Goal: Information Seeking & Learning: Learn about a topic

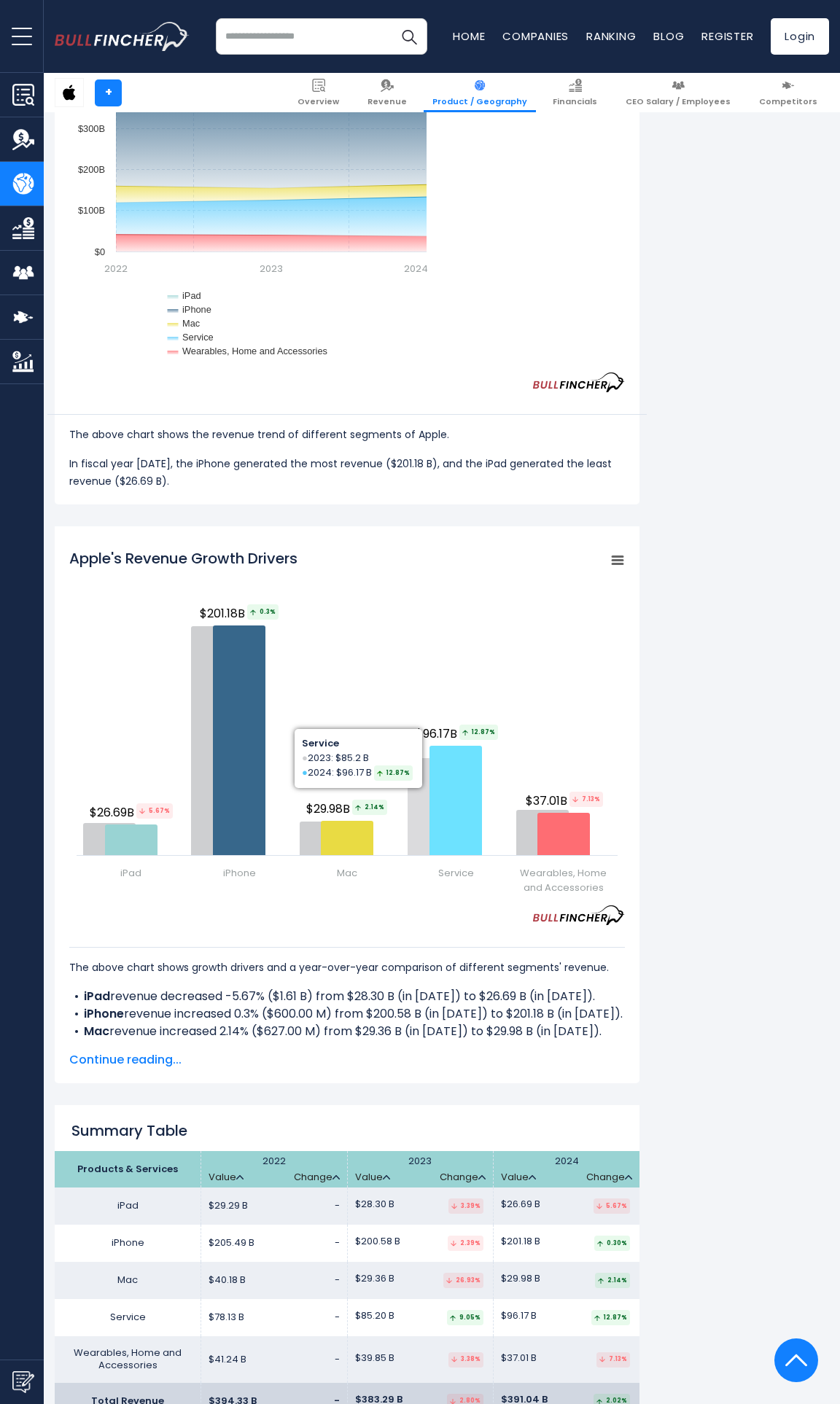
scroll to position [1034, 0]
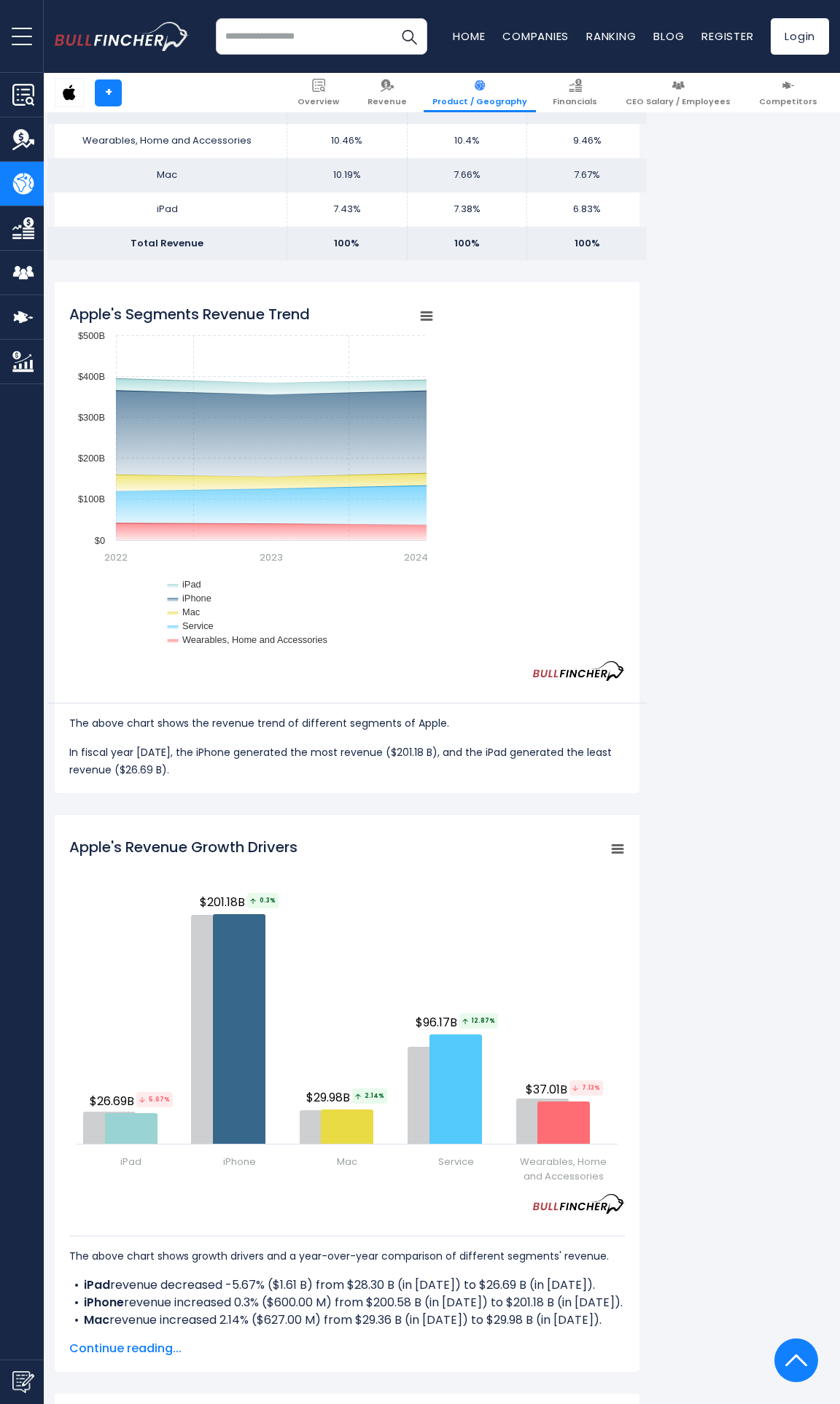
click at [610, 845] on rect "Apple's Revenue Growth Drivers" at bounding box center [617, 849] width 21 height 21
click at [567, 881] on li "View Fullscreen" at bounding box center [568, 875] width 107 height 21
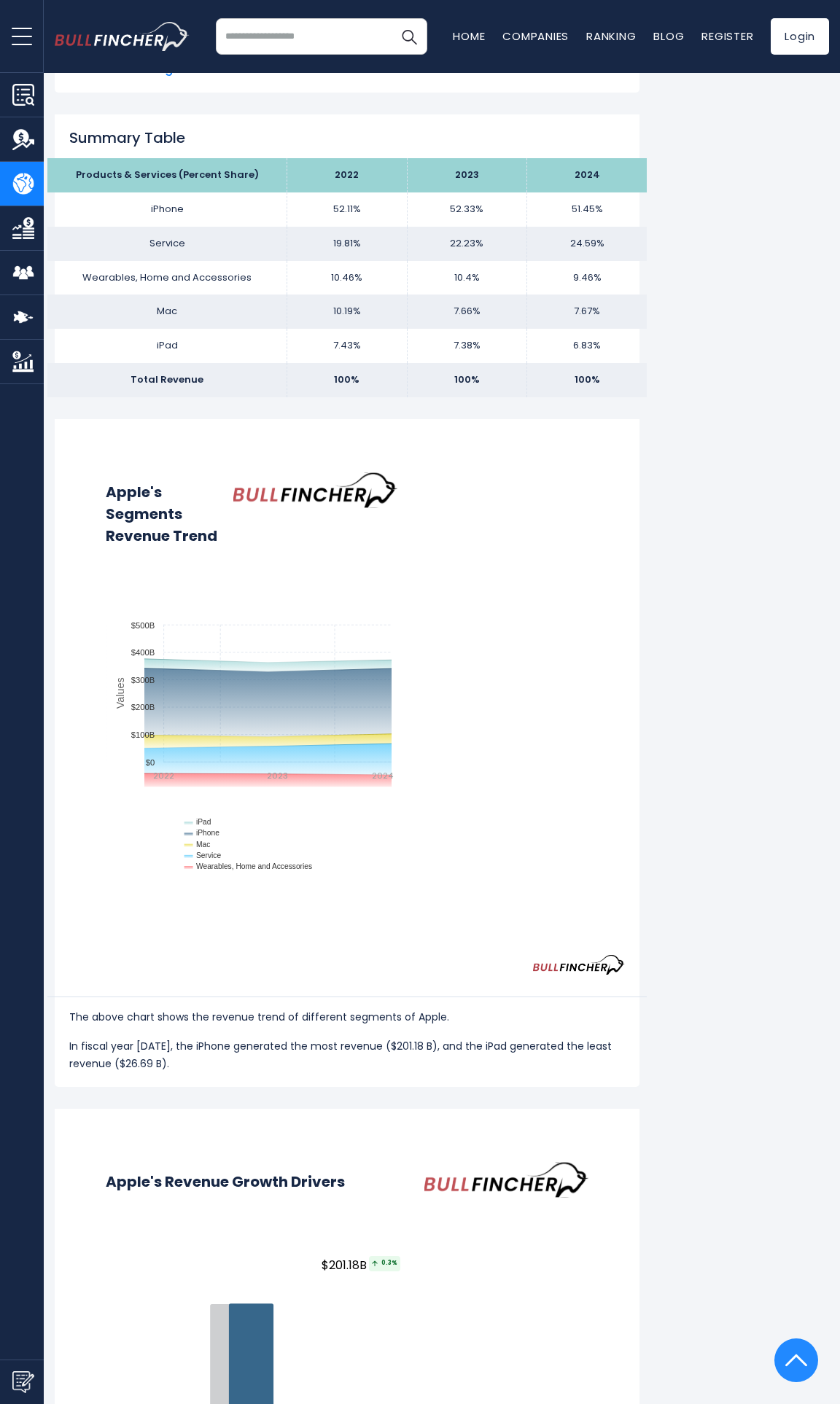
scroll to position [0, 0]
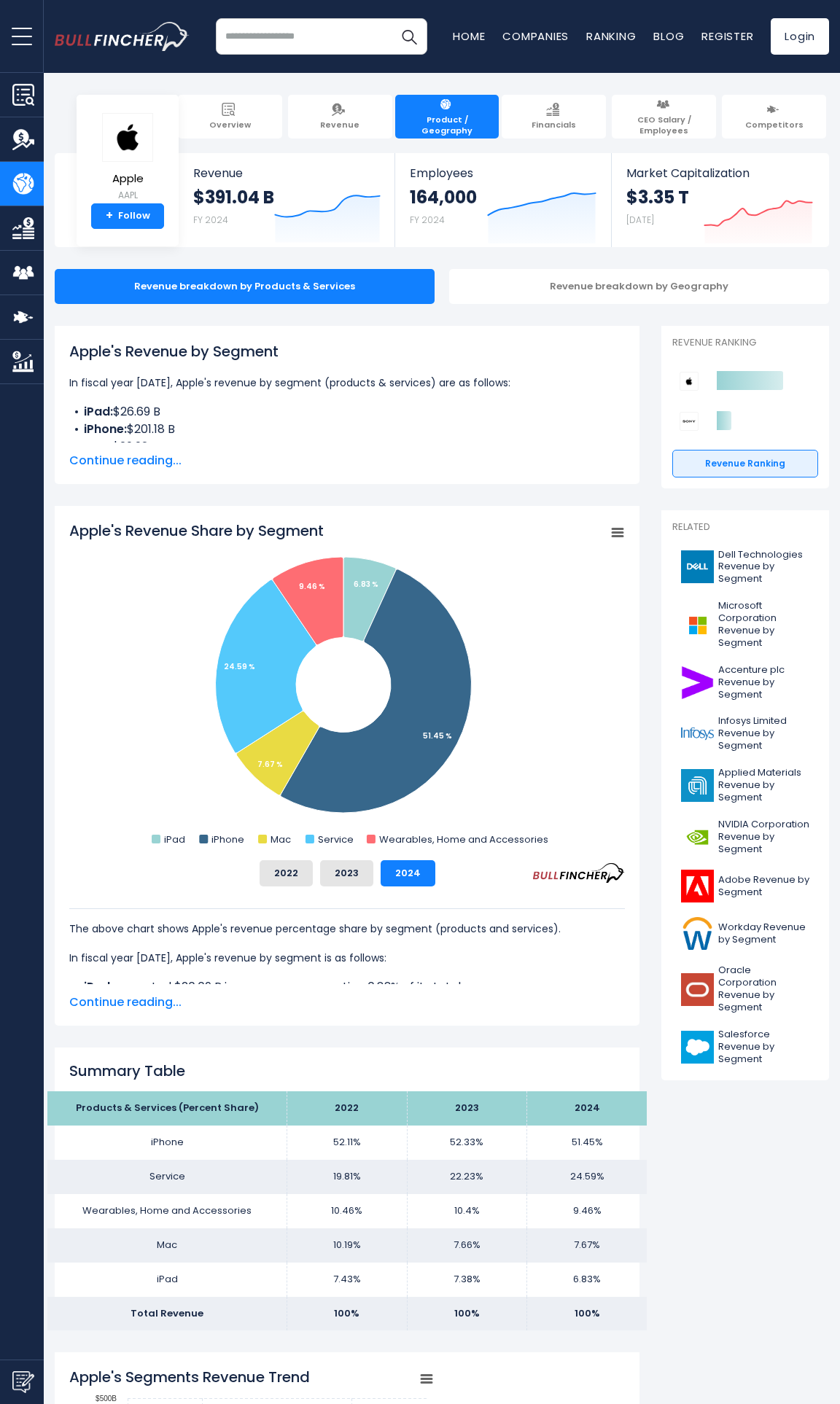
click at [150, 456] on span "Continue reading..." at bounding box center [347, 460] width 556 height 18
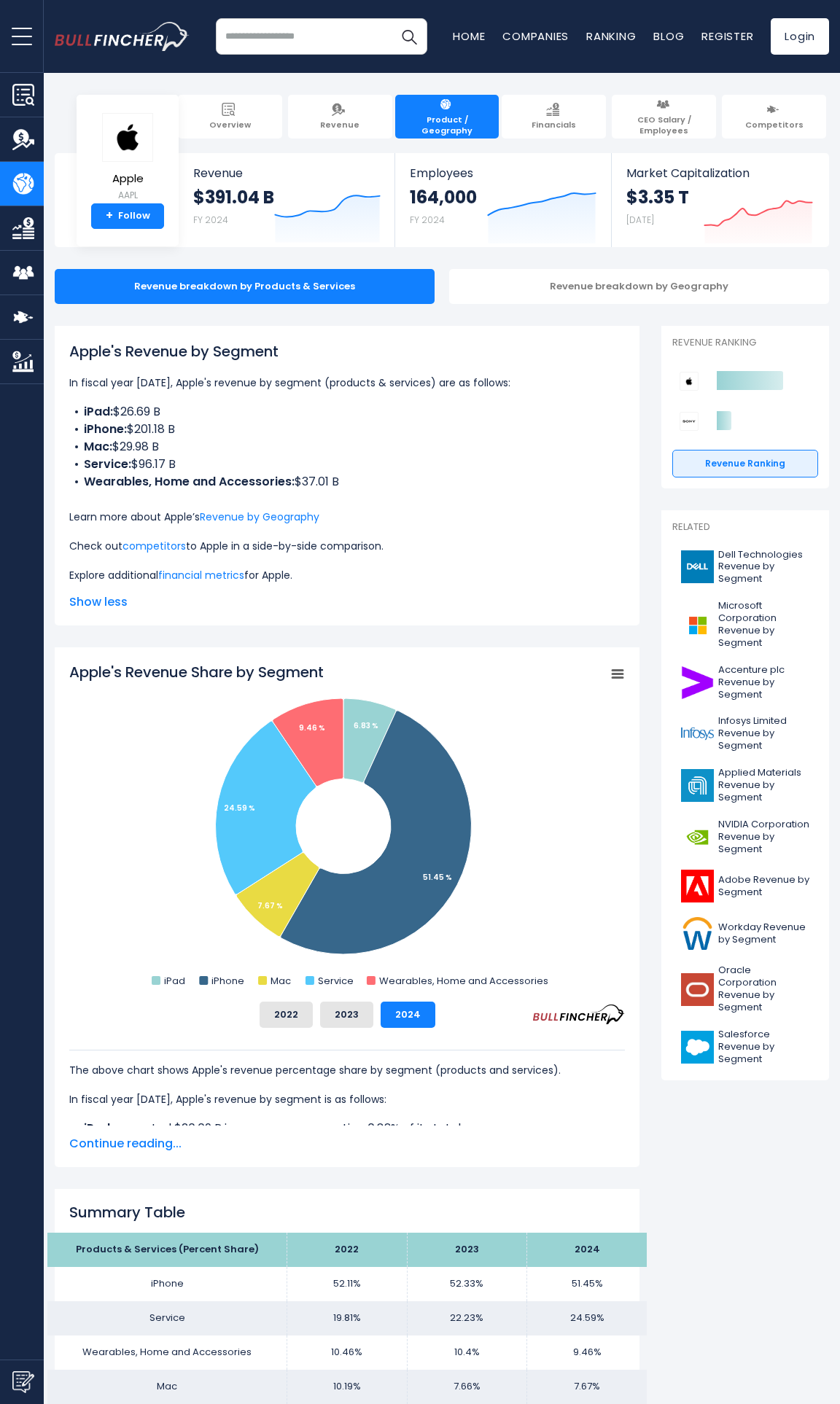
click at [489, 493] on div "Apple's Revenue by Segment In fiscal year [DATE], Apple's revenue by segment (p…" at bounding box center [347, 462] width 556 height 243
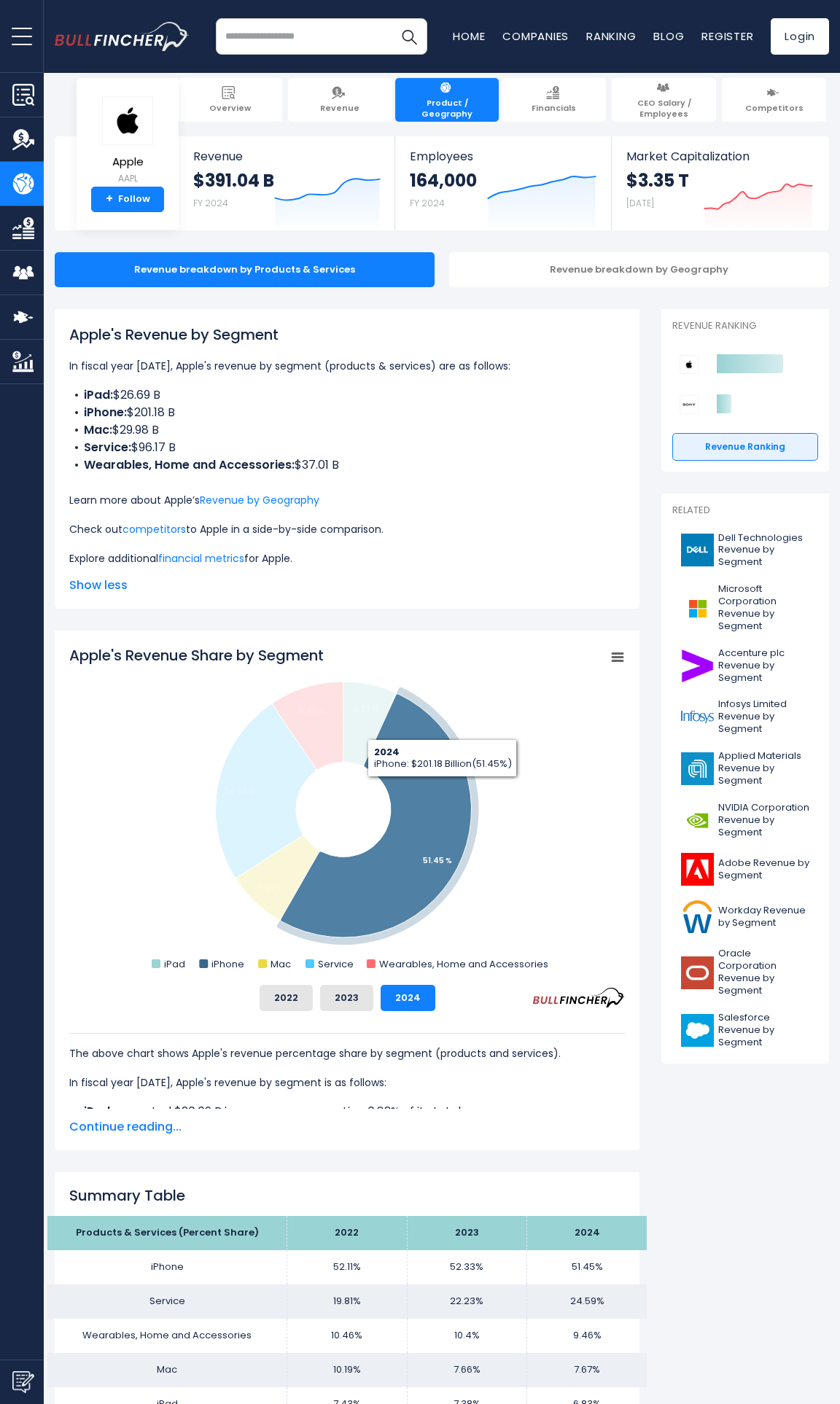
click at [435, 804] on icon "Apple's Revenue Share by Segment" at bounding box center [376, 816] width 191 height 243
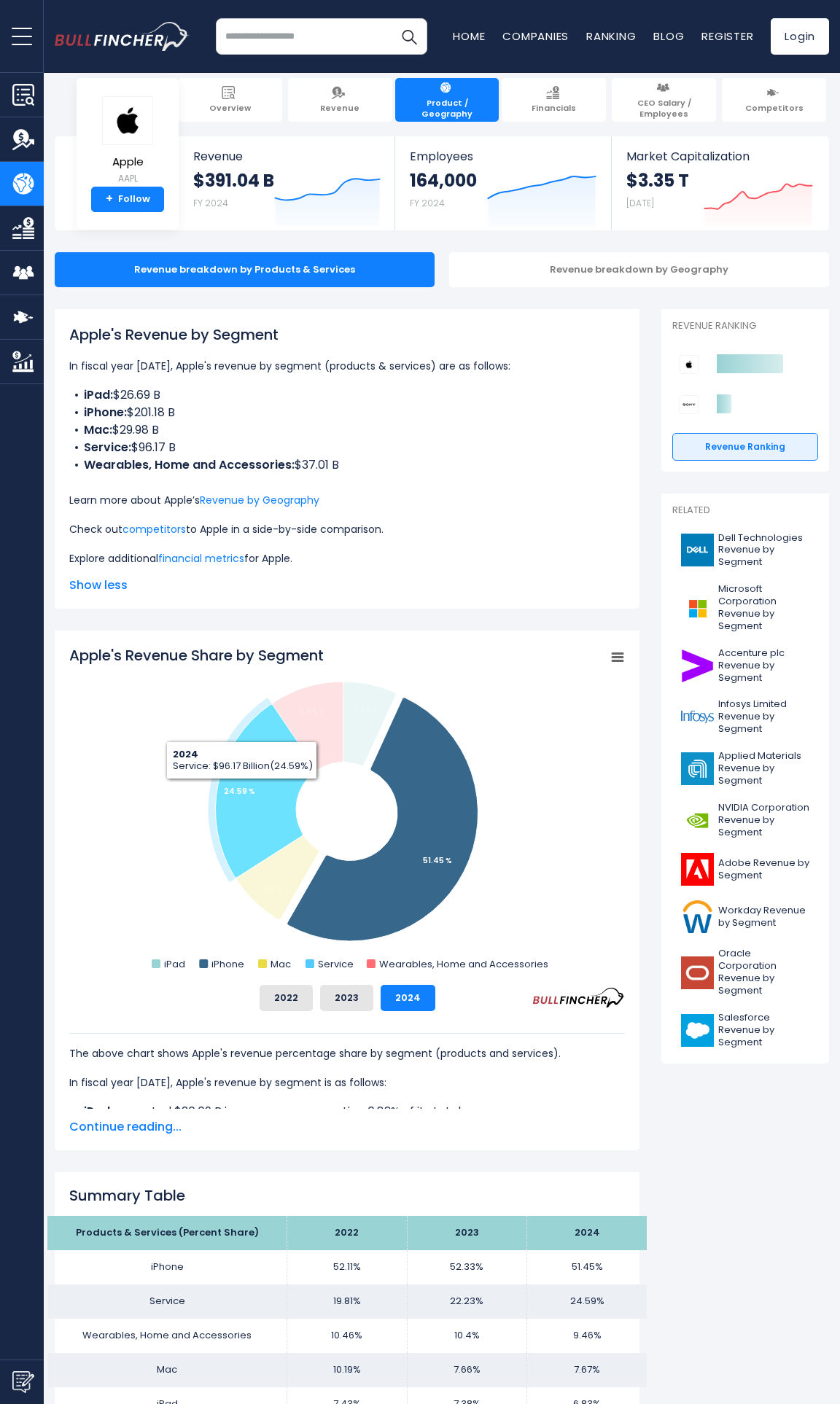
click at [242, 790] on tspan "24.59 %" at bounding box center [239, 791] width 32 height 11
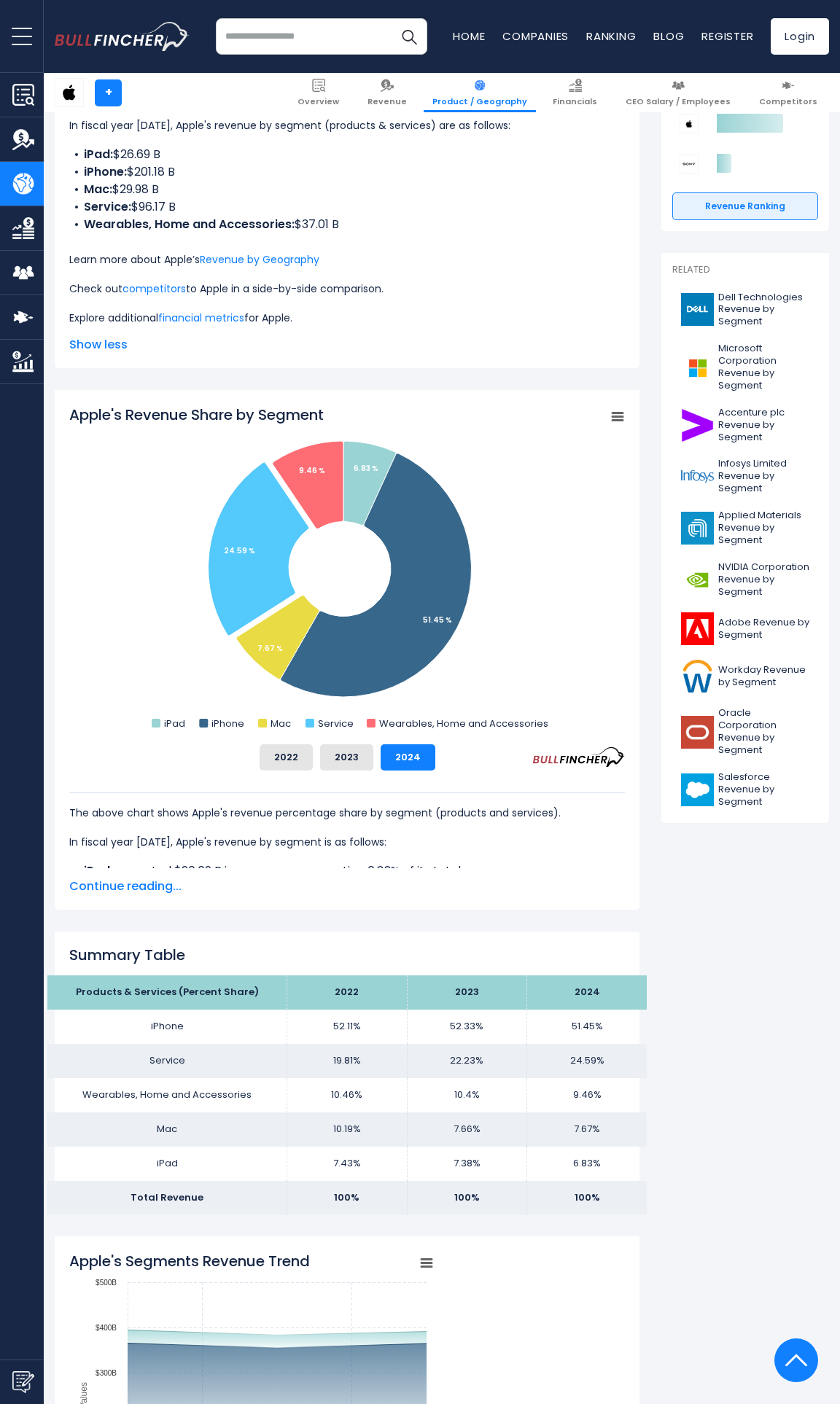
scroll to position [345, 0]
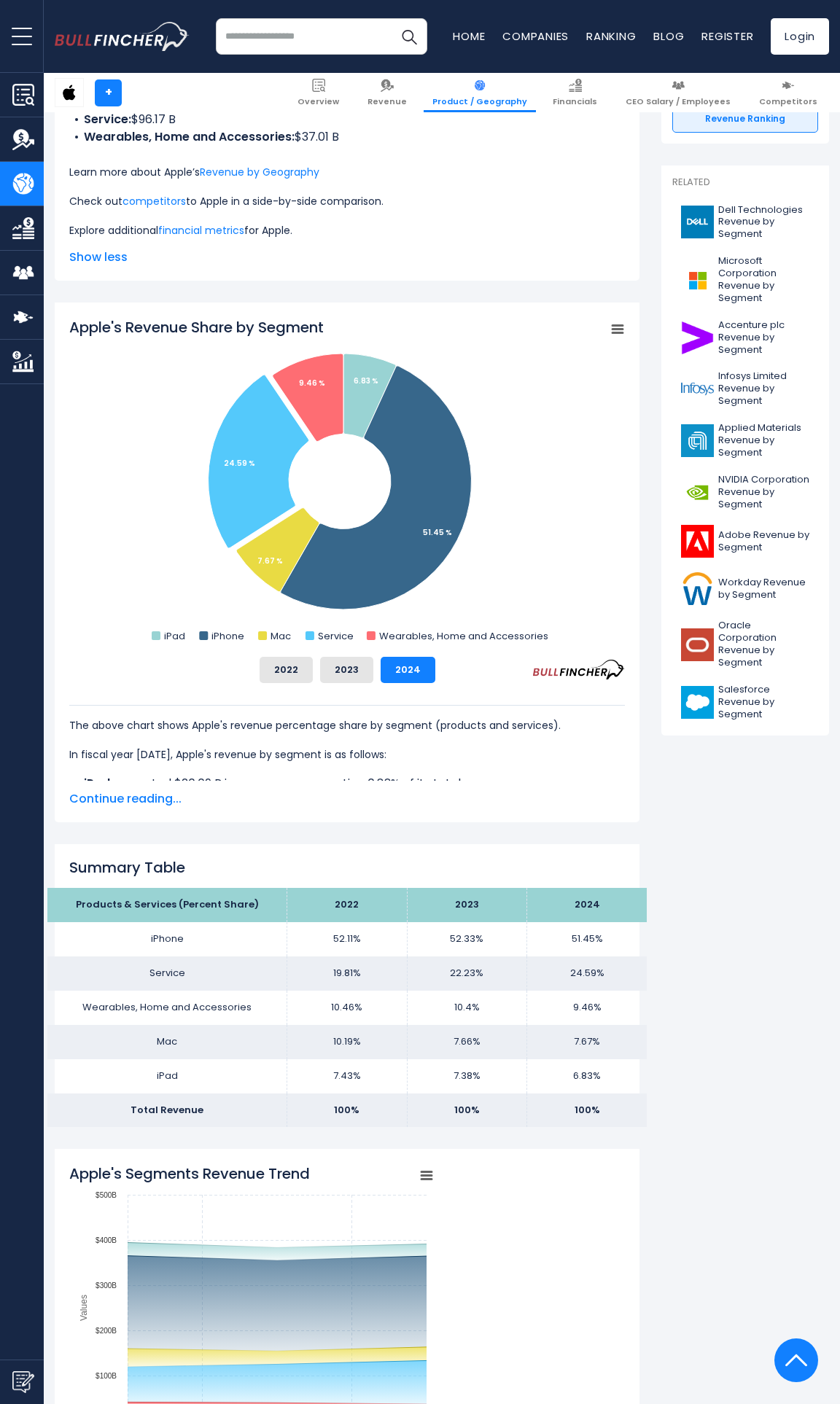
click at [584, 1120] on td "100%" at bounding box center [587, 1110] width 120 height 35
click at [586, 1114] on td "100%" at bounding box center [587, 1110] width 120 height 35
click at [587, 974] on td "24.59%" at bounding box center [587, 974] width 120 height 35
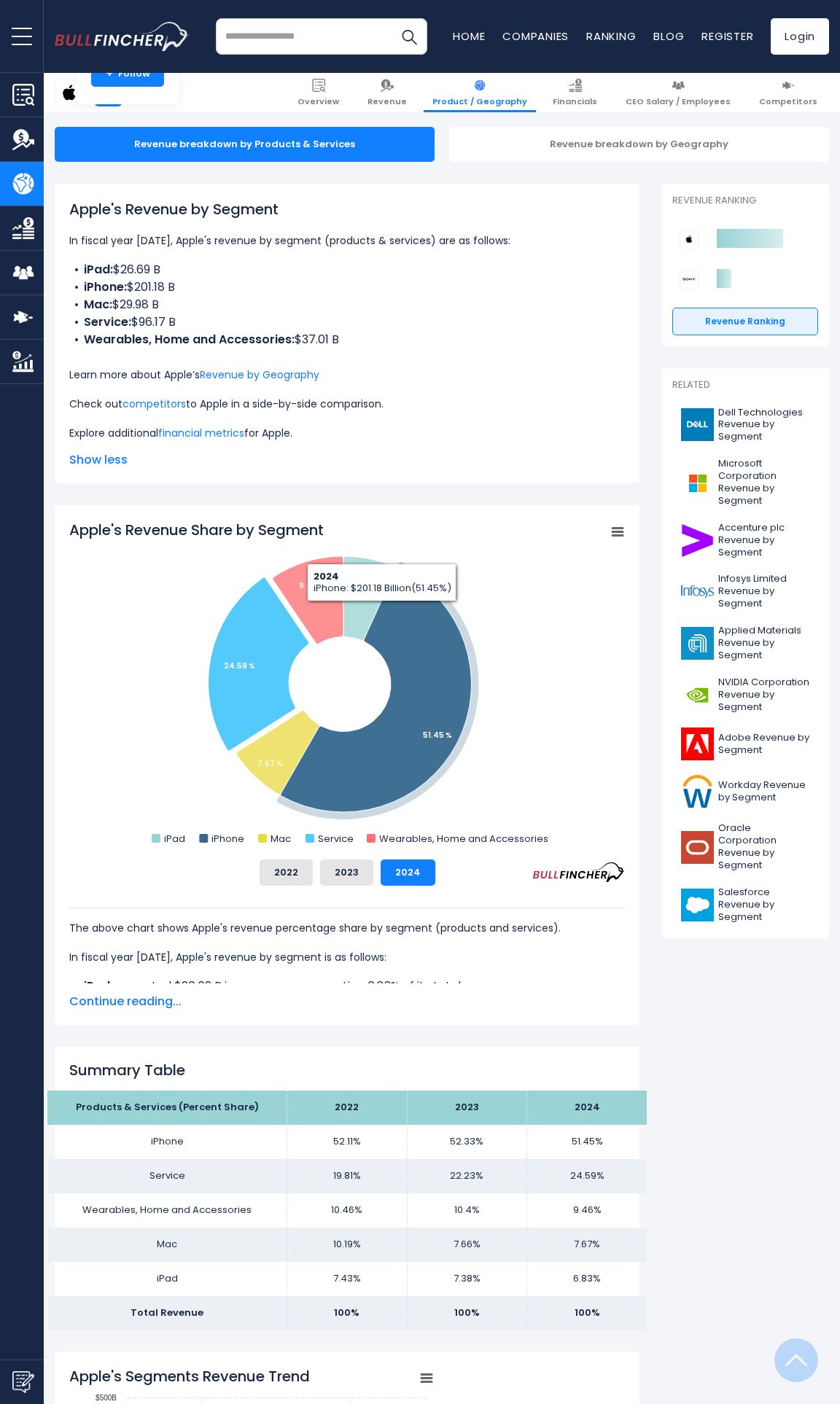
scroll to position [282, 0]
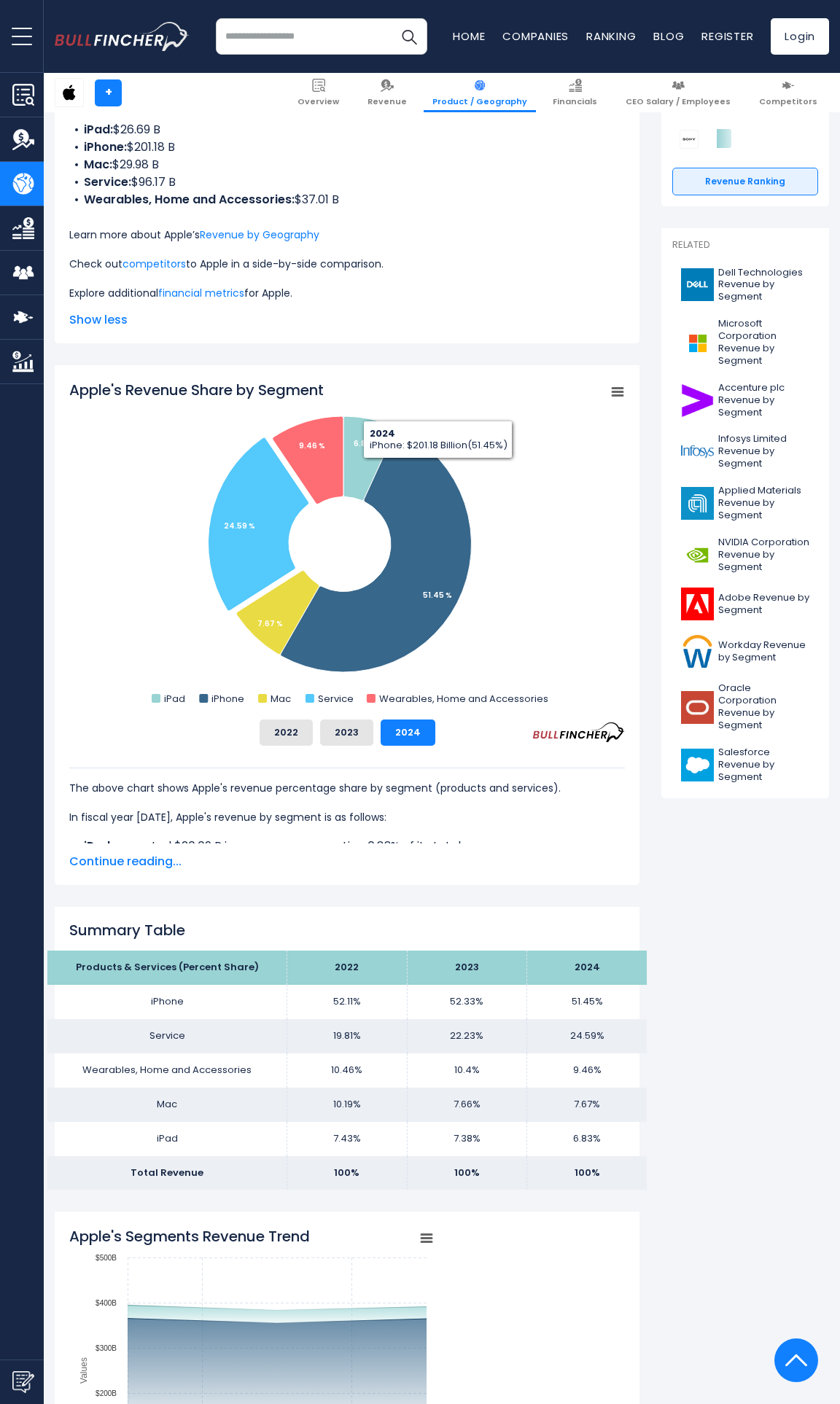
click at [111, 872] on div "Apple's Revenue Share by Segment Created with Highcharts 12.1.2 Chart context m…" at bounding box center [346, 625] width 585 height 520
click at [119, 862] on span "Continue reading..." at bounding box center [347, 861] width 556 height 18
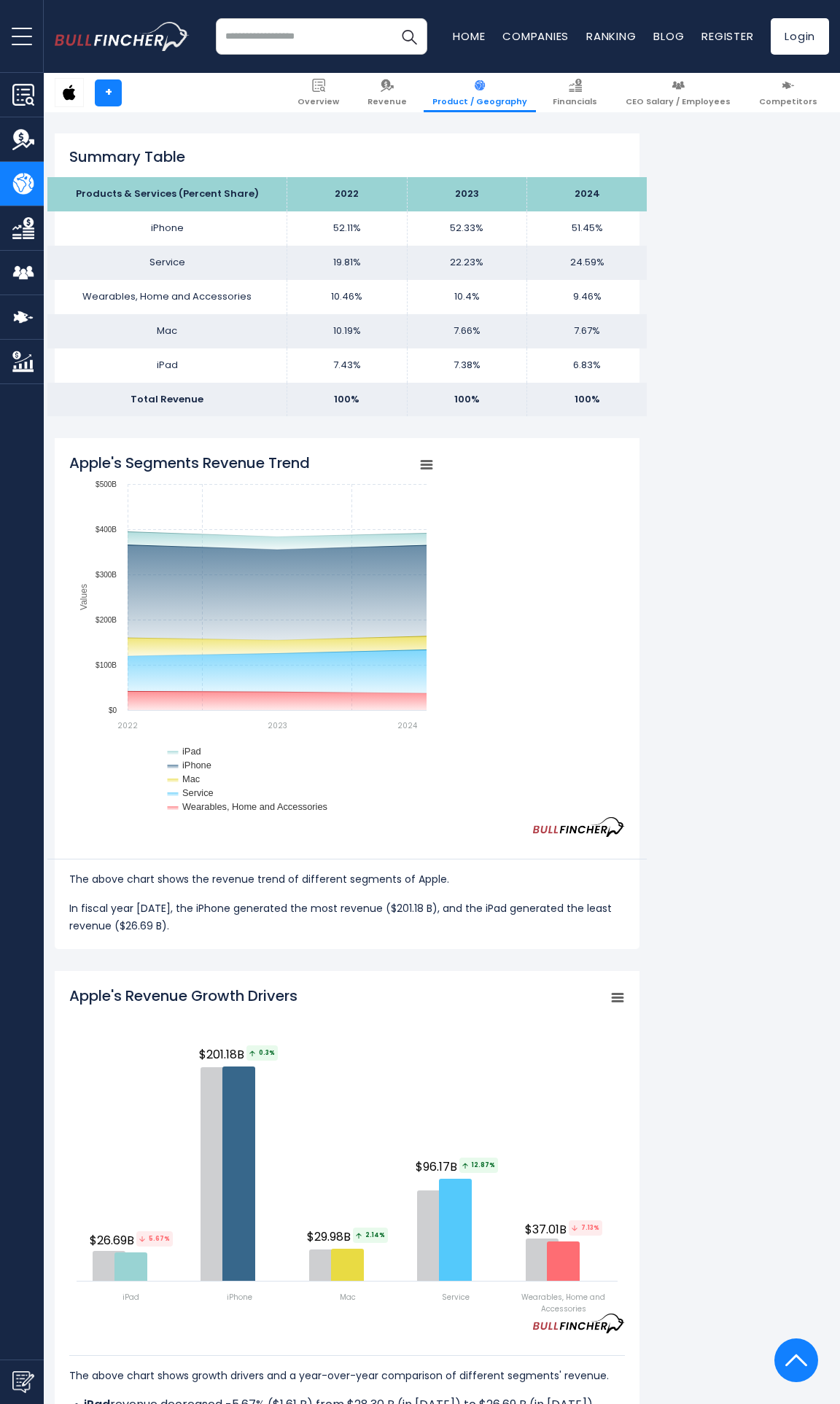
scroll to position [1566, 0]
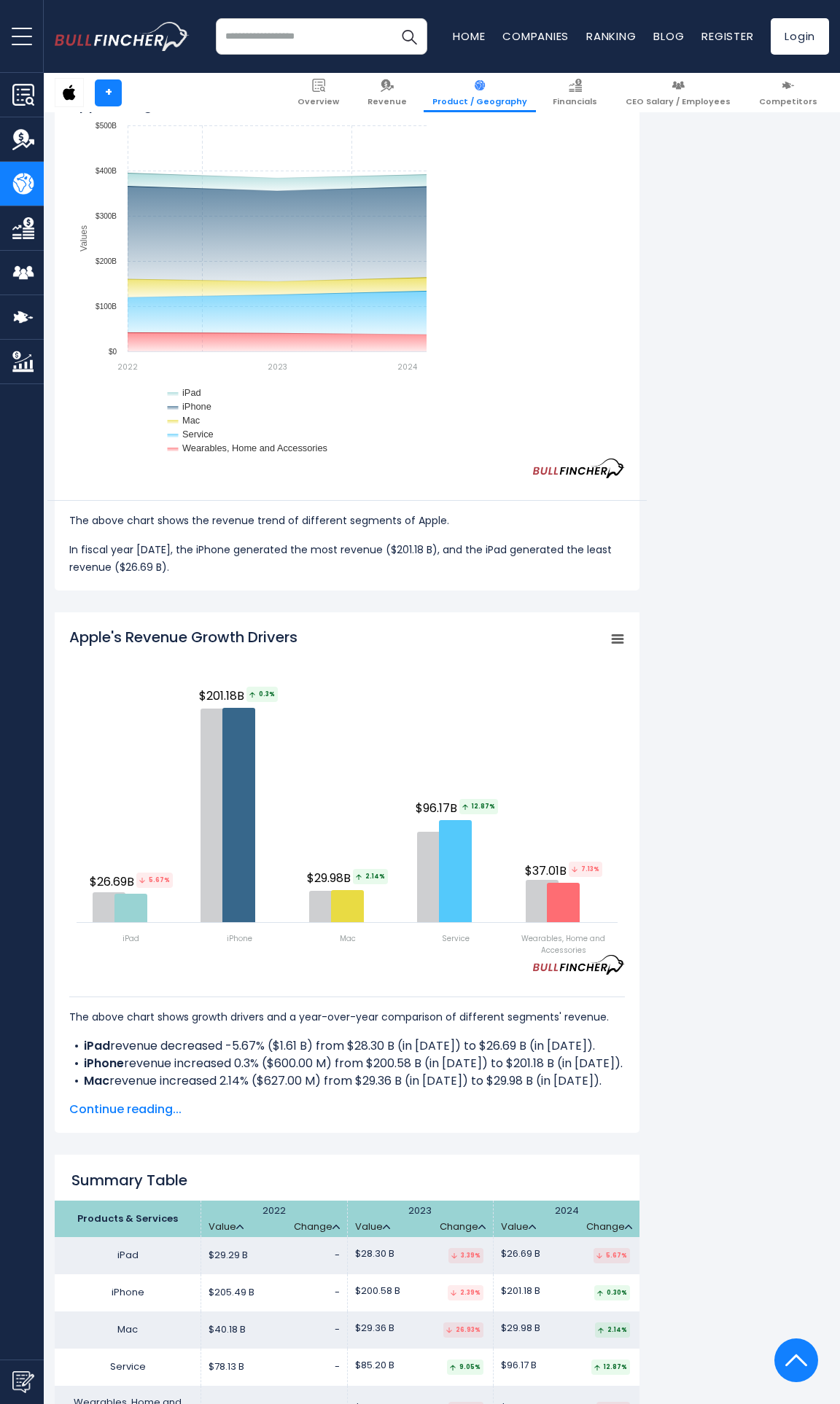
click at [680, 333] on div "Apple's Revenue by Segment In fiscal year [DATE], Apple's revenue by segment (p…" at bounding box center [442, 431] width 775 height 3343
